Goal: Find specific page/section: Find specific page/section

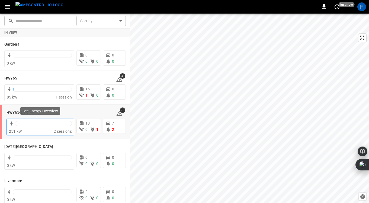
click at [33, 124] on div at bounding box center [43, 123] width 57 height 5
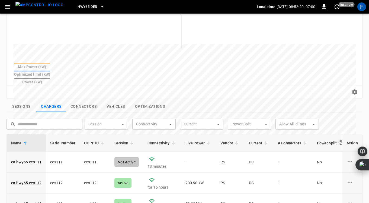
scroll to position [206, 0]
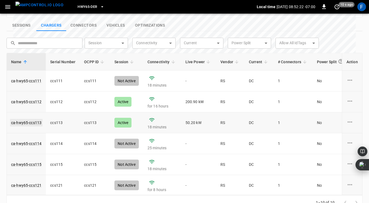
click at [32, 119] on link "ca-hwy65-ccs113" at bounding box center [26, 123] width 33 height 8
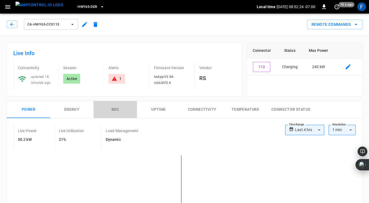
click at [111, 108] on button "SOC" at bounding box center [115, 109] width 43 height 17
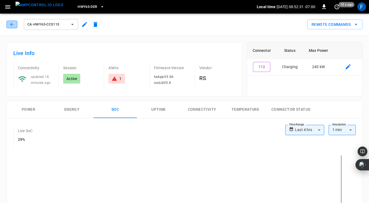
click at [9, 24] on icon "button" at bounding box center [11, 24] width 5 height 5
